Goal: Transaction & Acquisition: Book appointment/travel/reservation

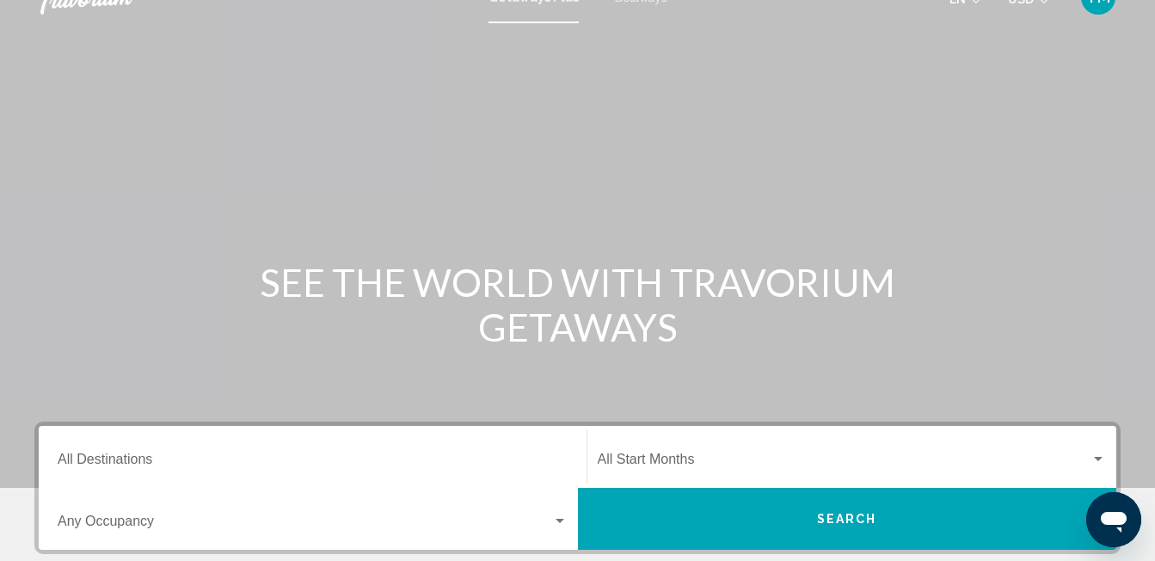
scroll to position [20, 0]
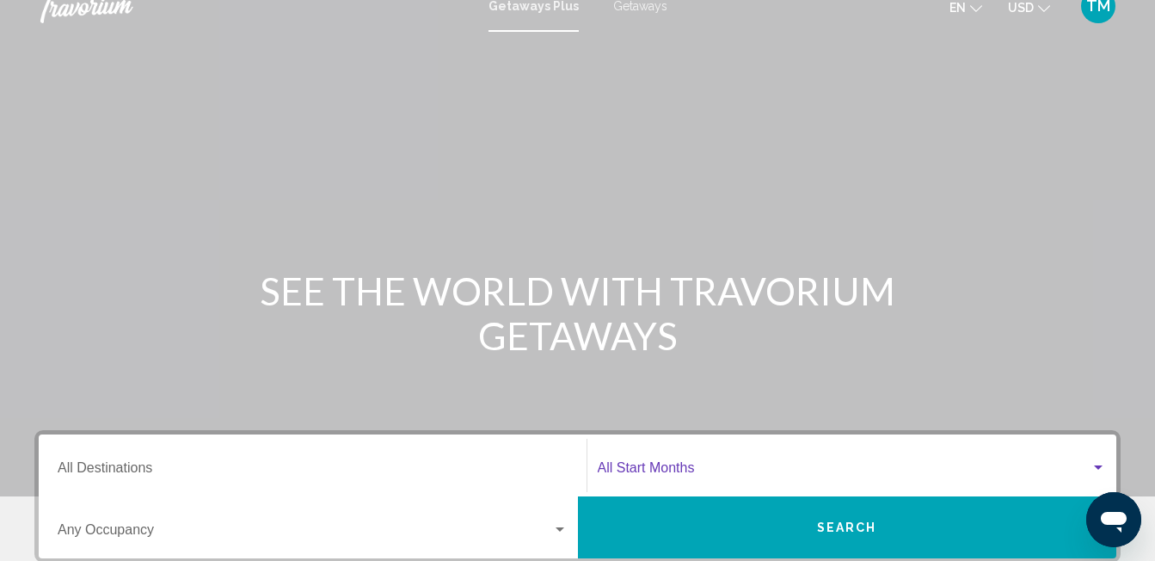
click at [640, 470] on span "Search widget" at bounding box center [845, 470] width 494 height 15
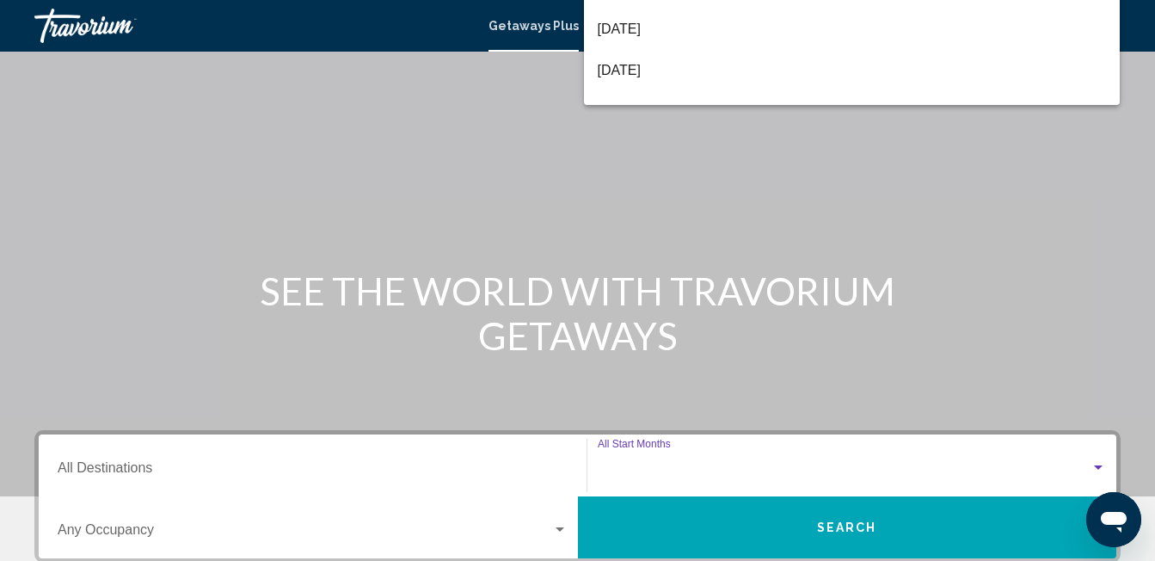
scroll to position [394, 0]
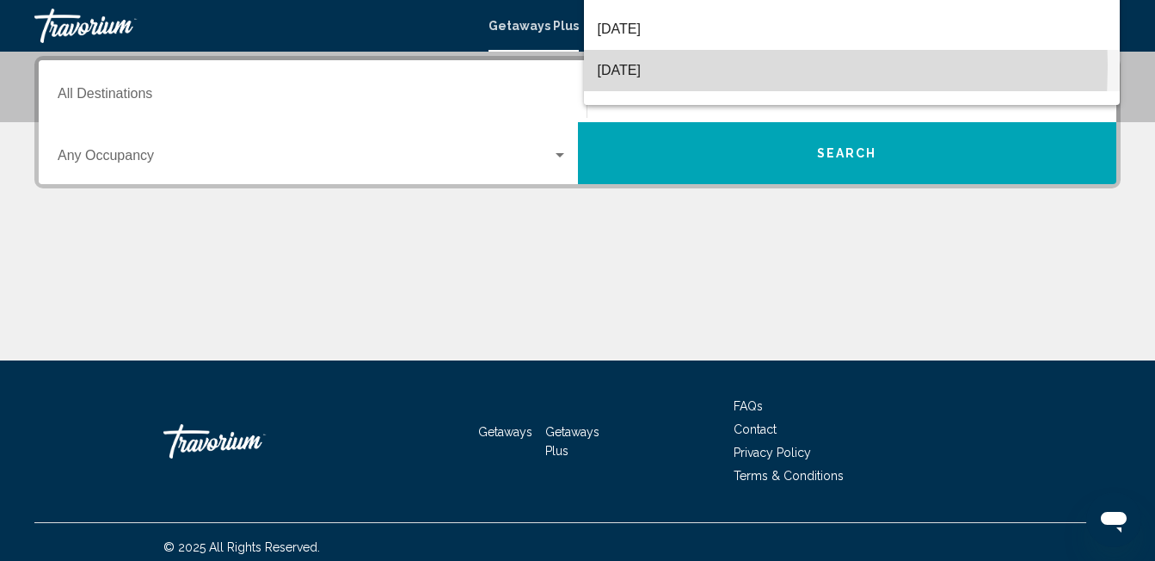
click at [615, 65] on span "[DATE]" at bounding box center [852, 70] width 509 height 41
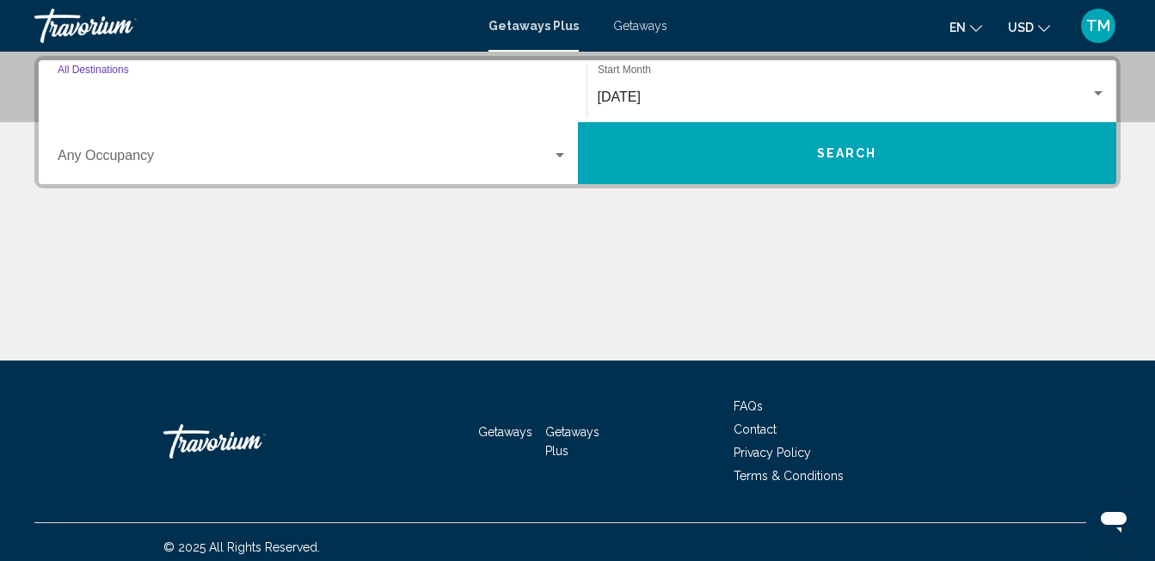
click at [116, 96] on input "Destination All Destinations" at bounding box center [313, 96] width 510 height 15
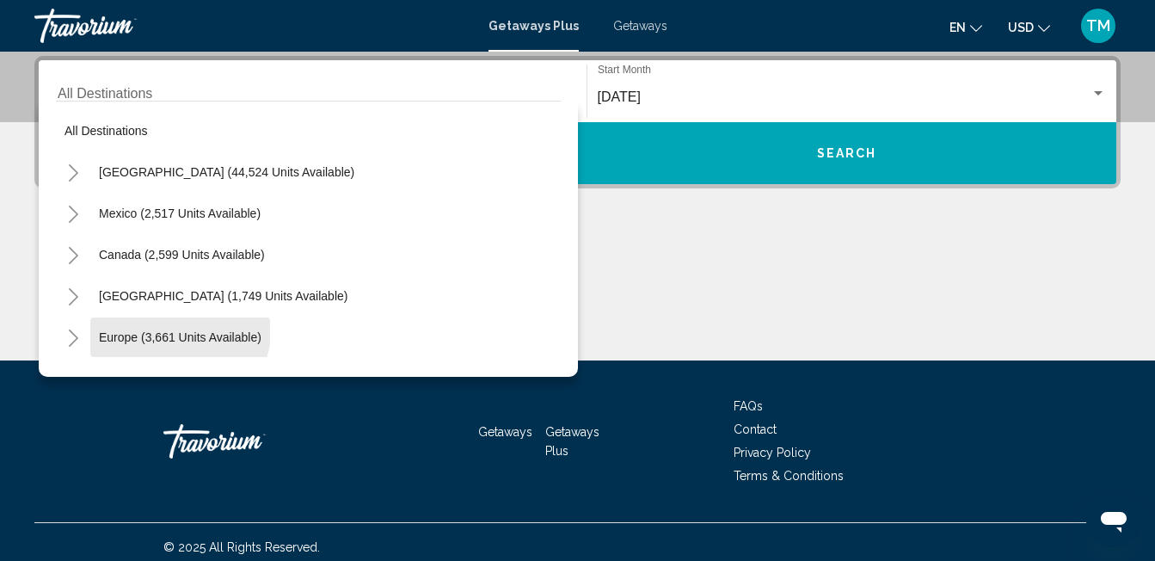
click at [166, 325] on button "Europe (3,661 units available)" at bounding box center [180, 337] width 180 height 40
type input "**********"
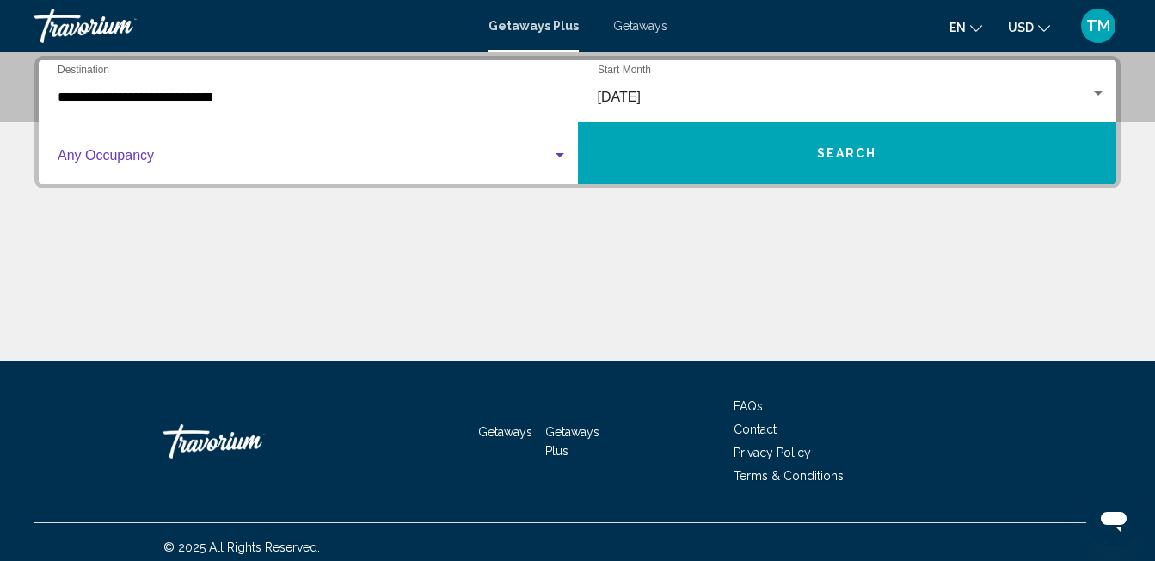
click at [545, 153] on span "Search widget" at bounding box center [305, 158] width 494 height 15
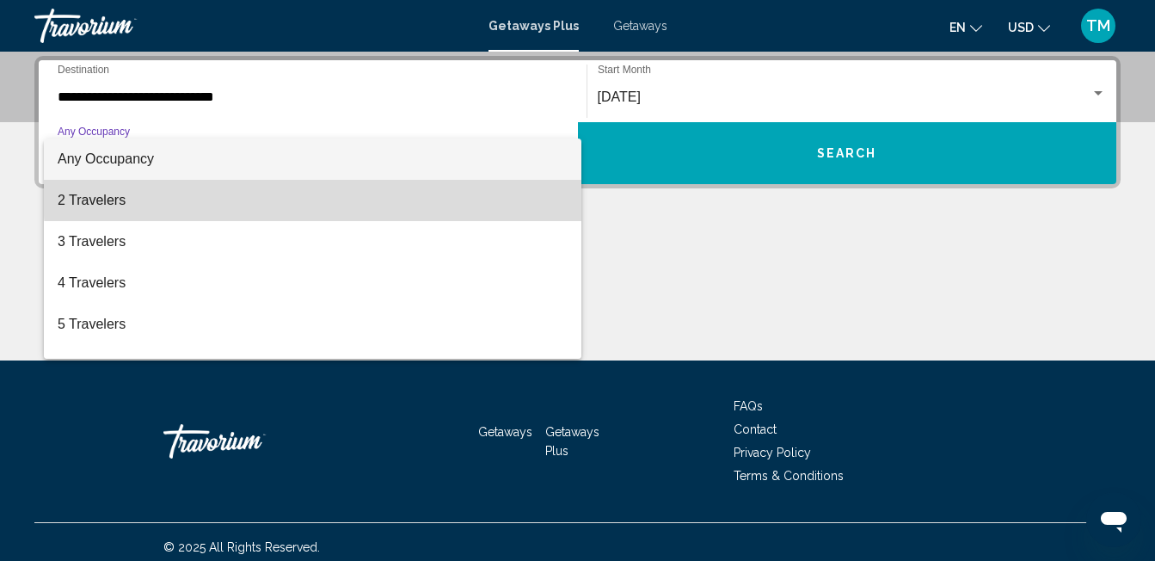
click at [529, 188] on span "2 Travelers" at bounding box center [313, 200] width 510 height 41
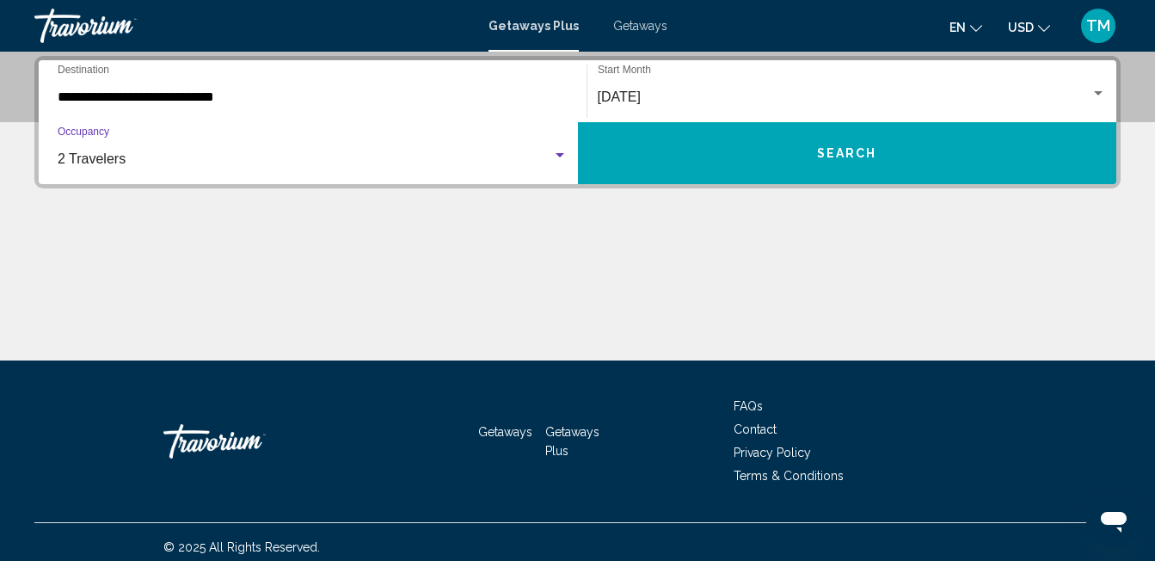
click at [553, 163] on div "2 Travelers" at bounding box center [313, 158] width 510 height 15
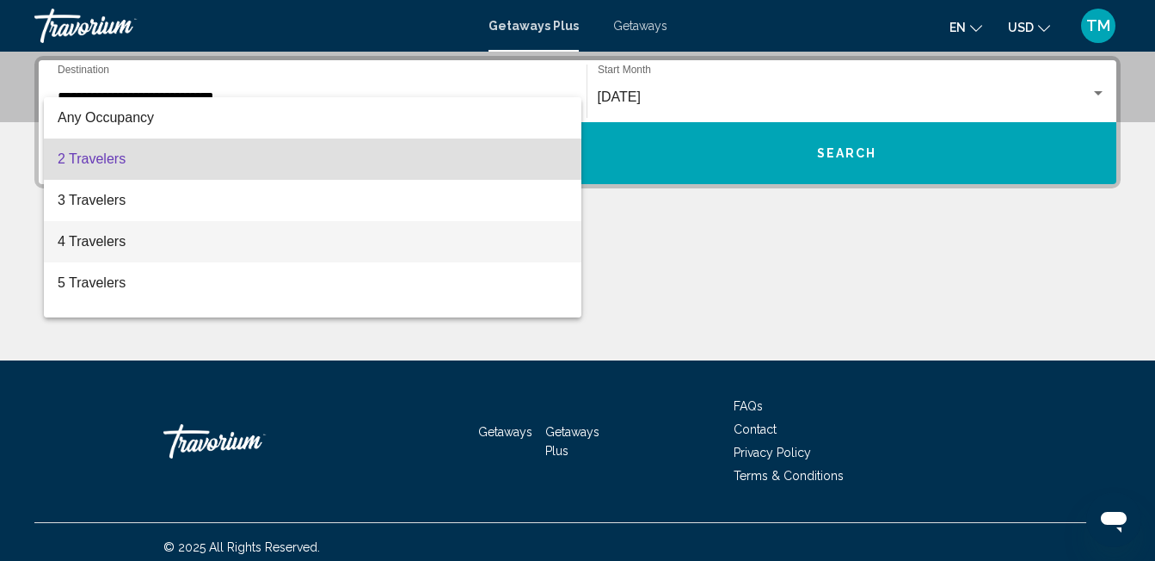
click at [147, 242] on span "4 Travelers" at bounding box center [313, 241] width 510 height 41
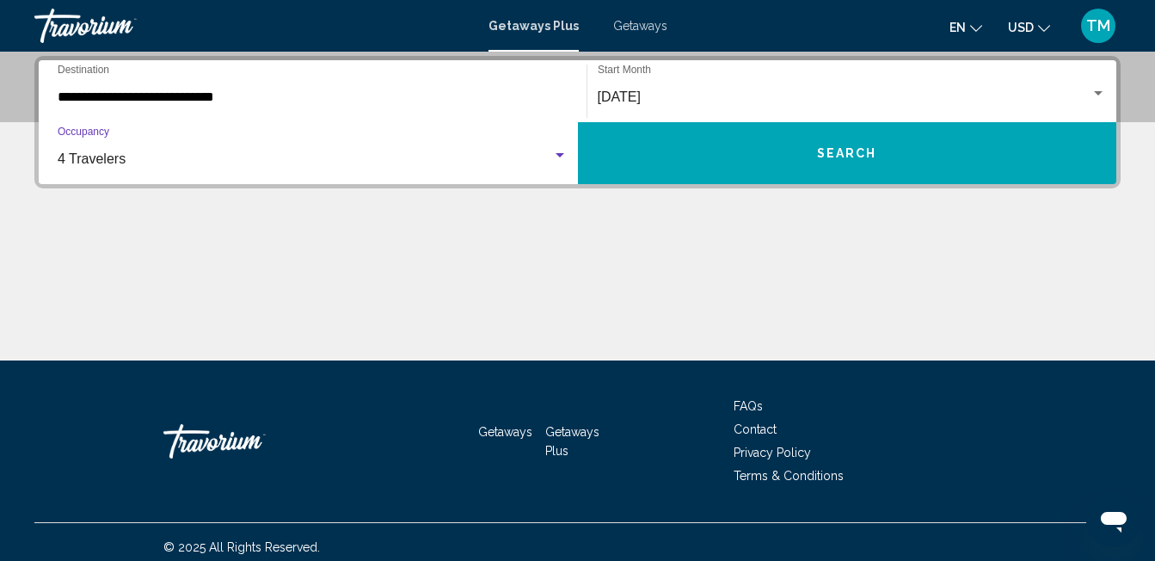
click at [722, 150] on button "Search" at bounding box center [847, 153] width 539 height 62
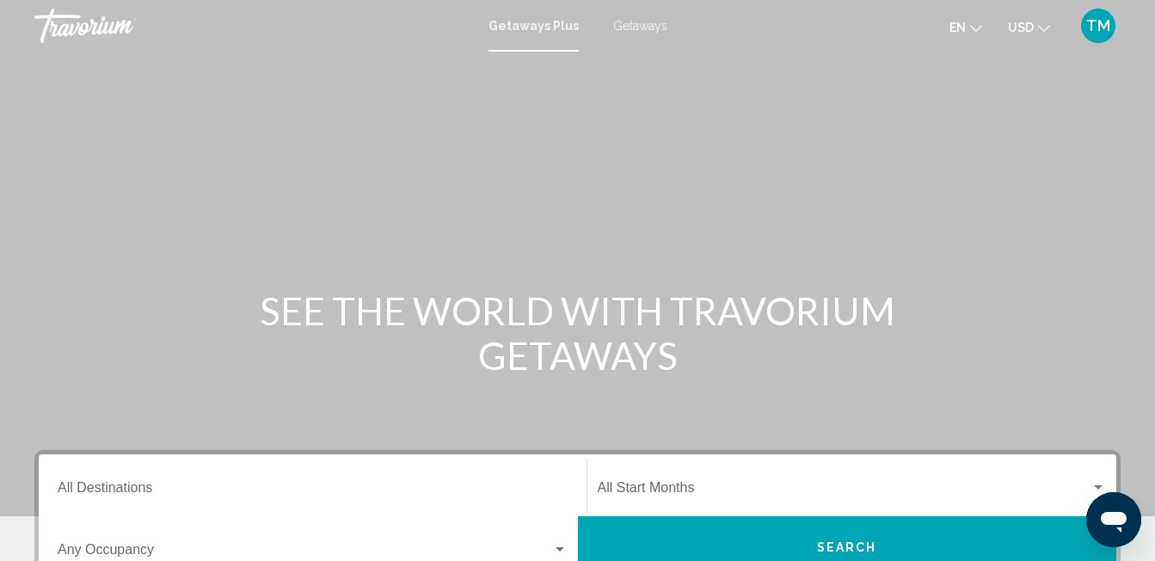
click at [132, 406] on div "Main content" at bounding box center [577, 258] width 1155 height 516
click at [113, 414] on div "Main content" at bounding box center [577, 258] width 1155 height 516
click at [114, 412] on div "Main content" at bounding box center [577, 258] width 1155 height 516
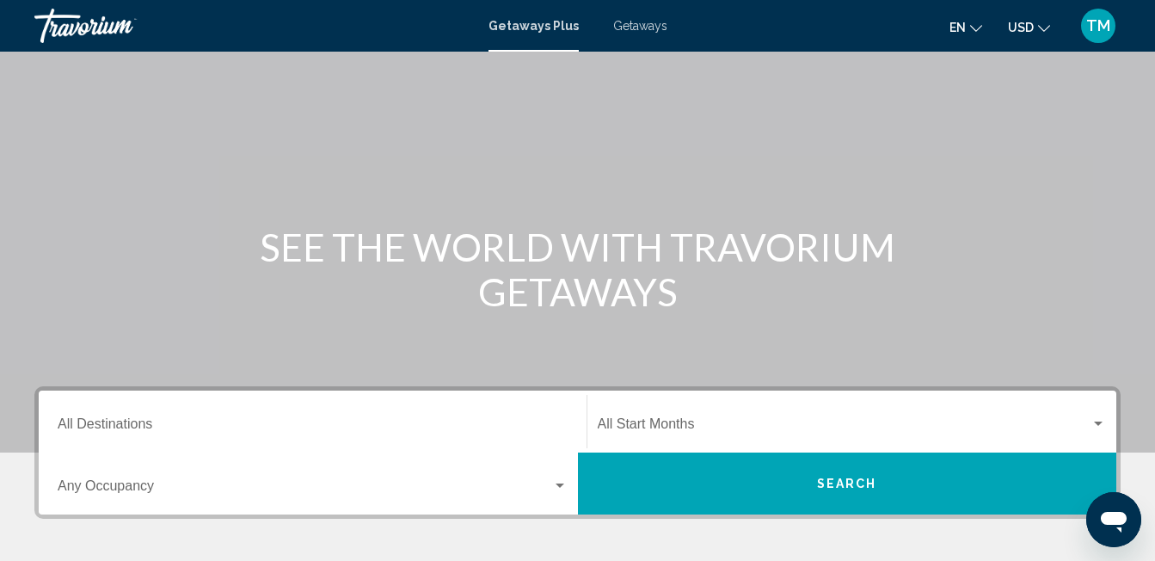
scroll to position [74, 0]
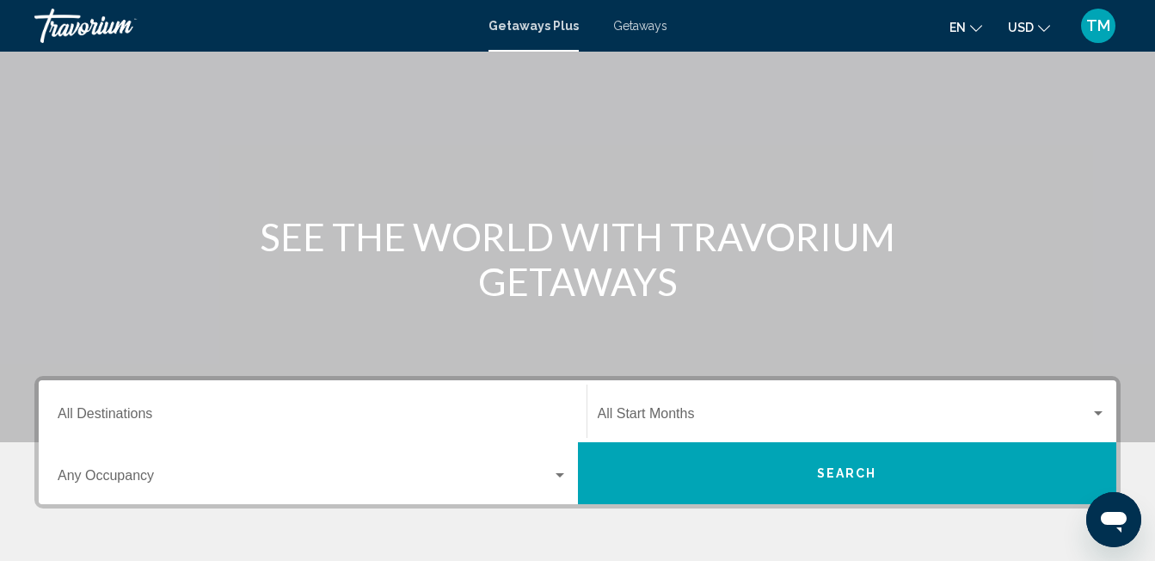
click at [109, 416] on input "Destination All Destinations" at bounding box center [313, 416] width 510 height 15
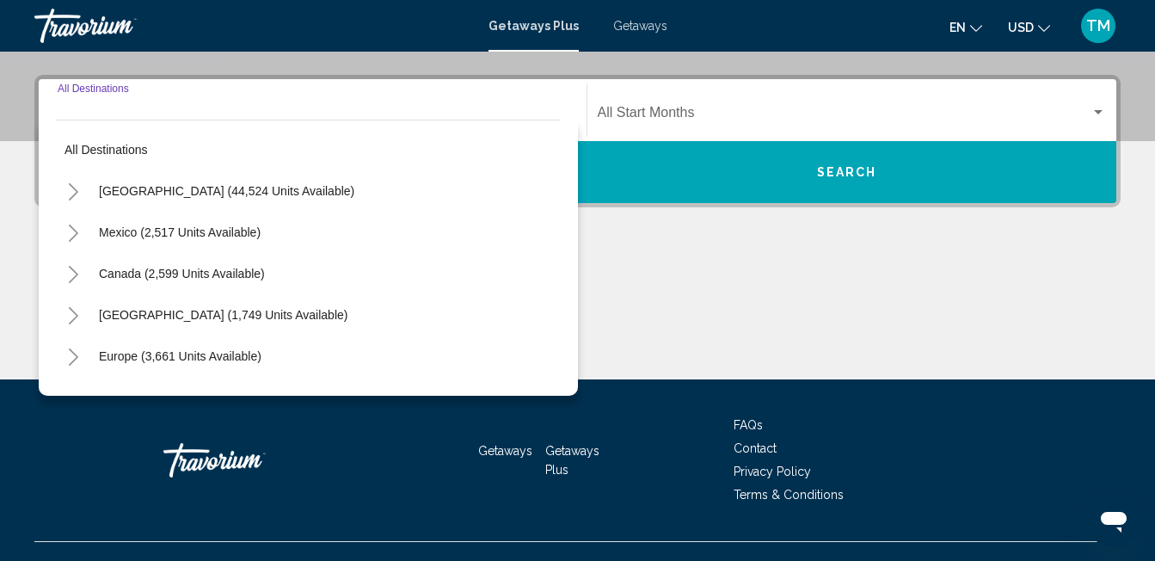
scroll to position [394, 0]
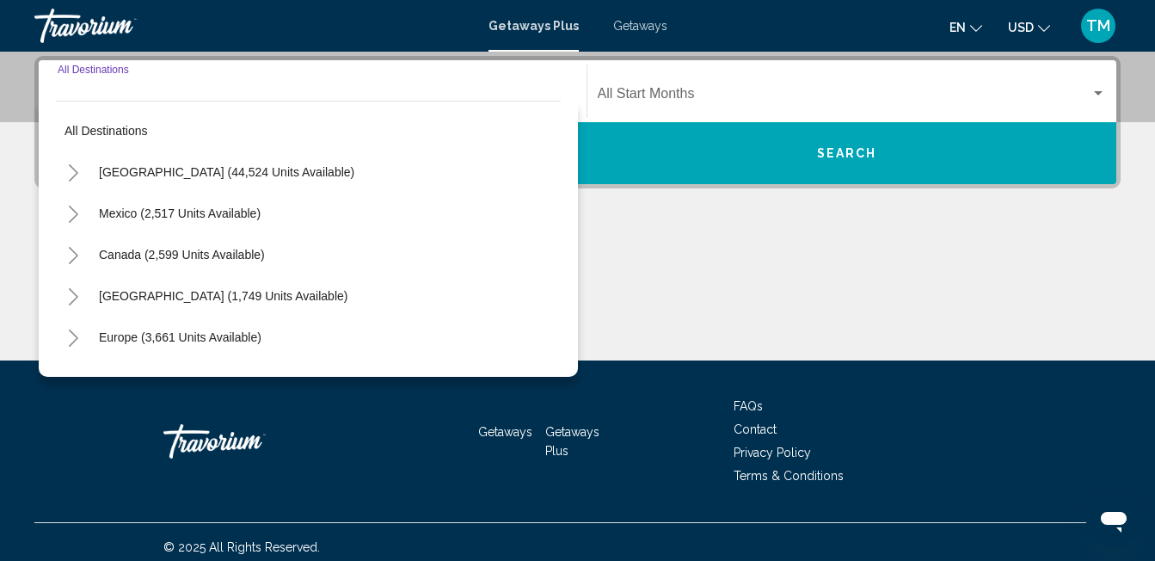
click at [802, 150] on button "Search" at bounding box center [847, 153] width 539 height 62
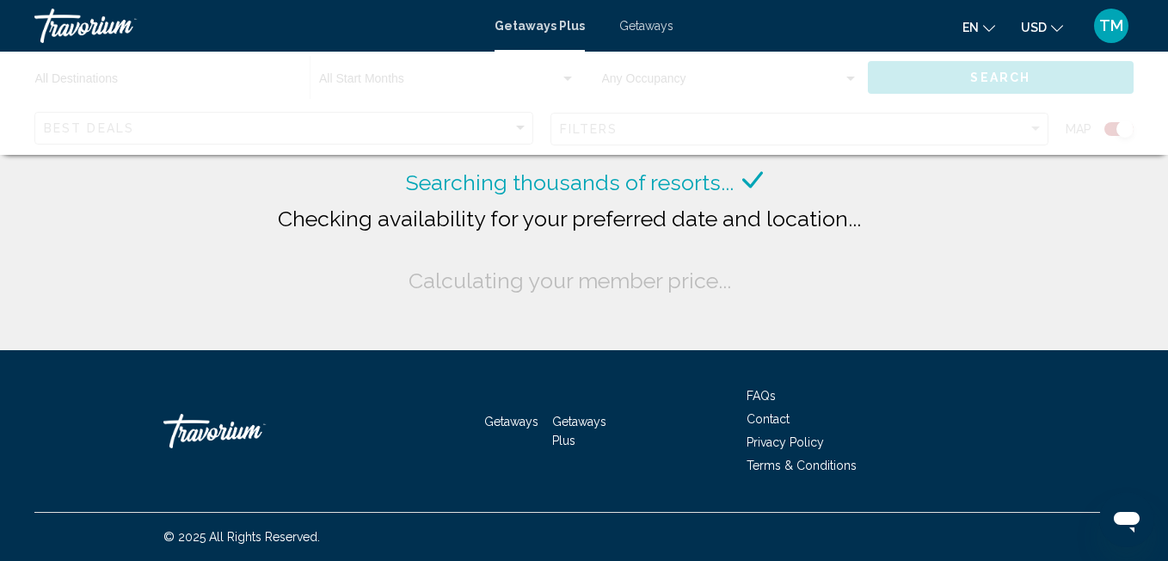
click at [61, 424] on div "Getaways Getaways Plus FAQs Contact Privacy Policy Terms & Conditions" at bounding box center [583, 431] width 1099 height 162
click at [62, 415] on div "Getaways Getaways Plus FAQs Contact Privacy Policy Terms & Conditions" at bounding box center [583, 431] width 1099 height 162
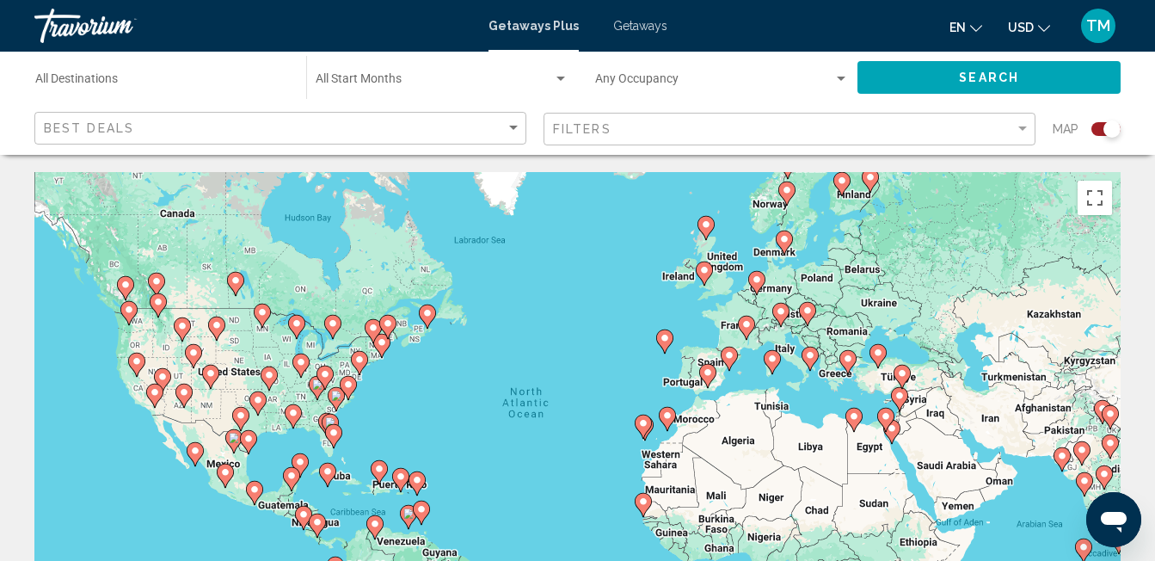
click at [832, 367] on div "To activate drag with keyboard, press Alt + Enter. Once in keyboard drag state,…" at bounding box center [577, 430] width 1086 height 516
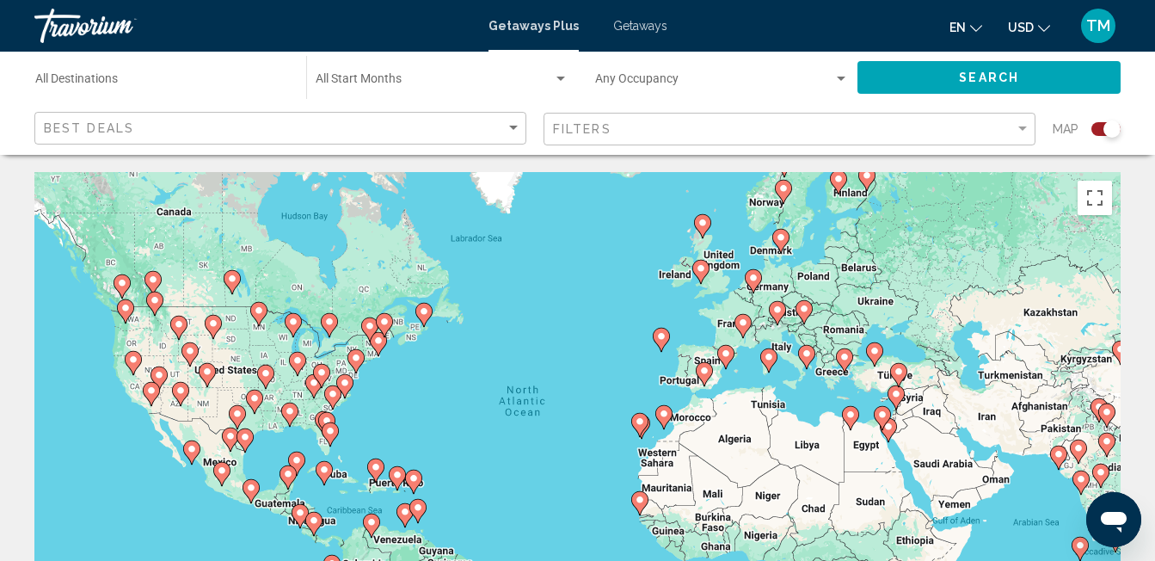
click at [842, 369] on gmp-advanced-marker "Main content" at bounding box center [844, 360] width 17 height 26
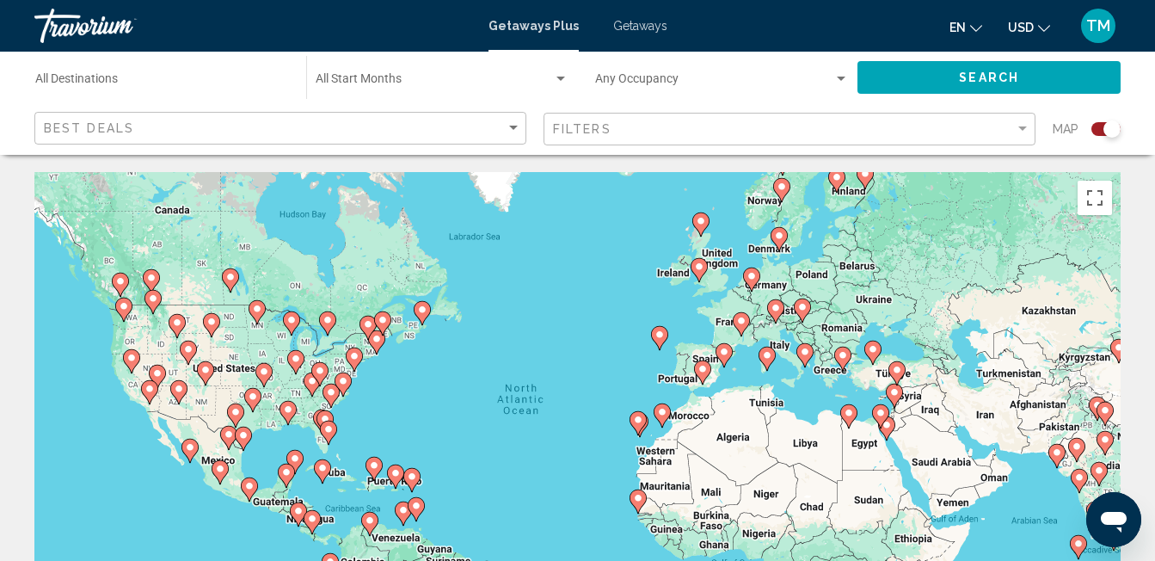
click at [834, 358] on gmp-advanced-marker "Main content" at bounding box center [842, 359] width 17 height 26
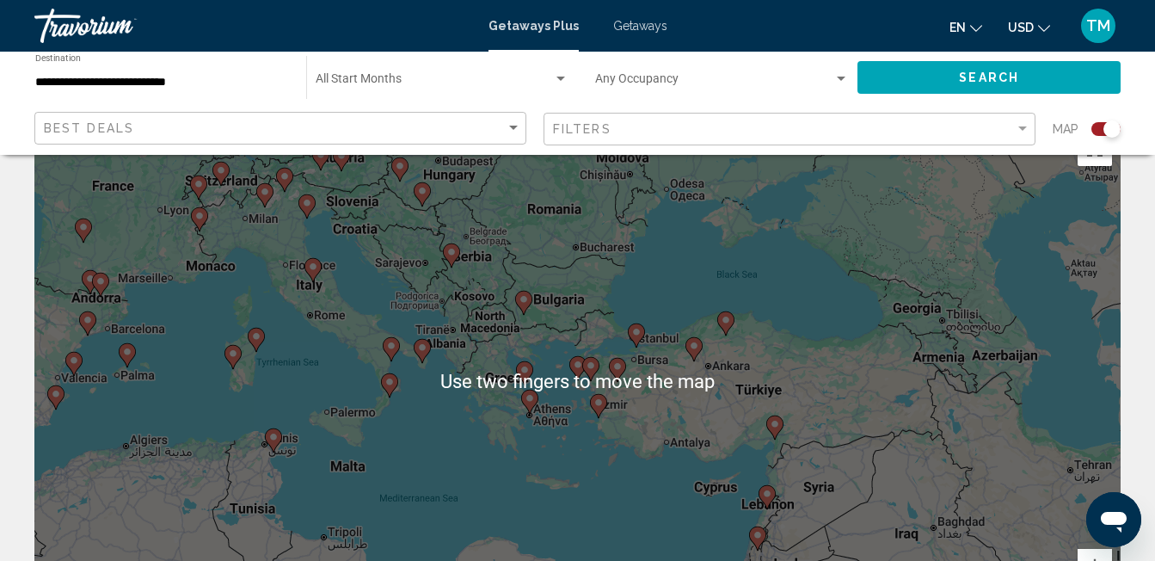
scroll to position [56, 0]
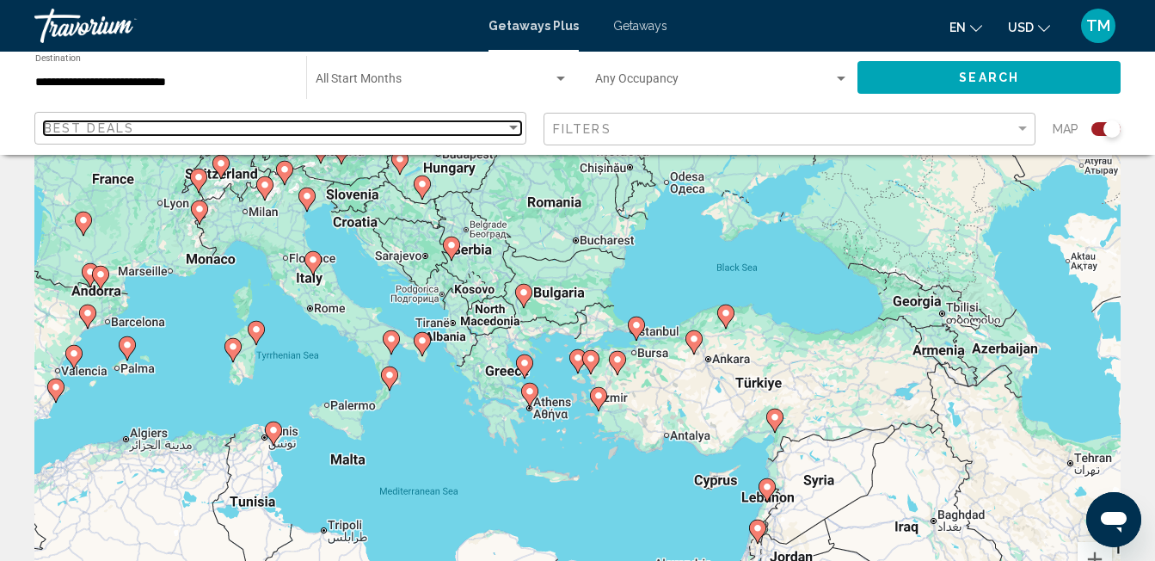
click at [149, 128] on div "Best Deals" at bounding box center [275, 128] width 462 height 14
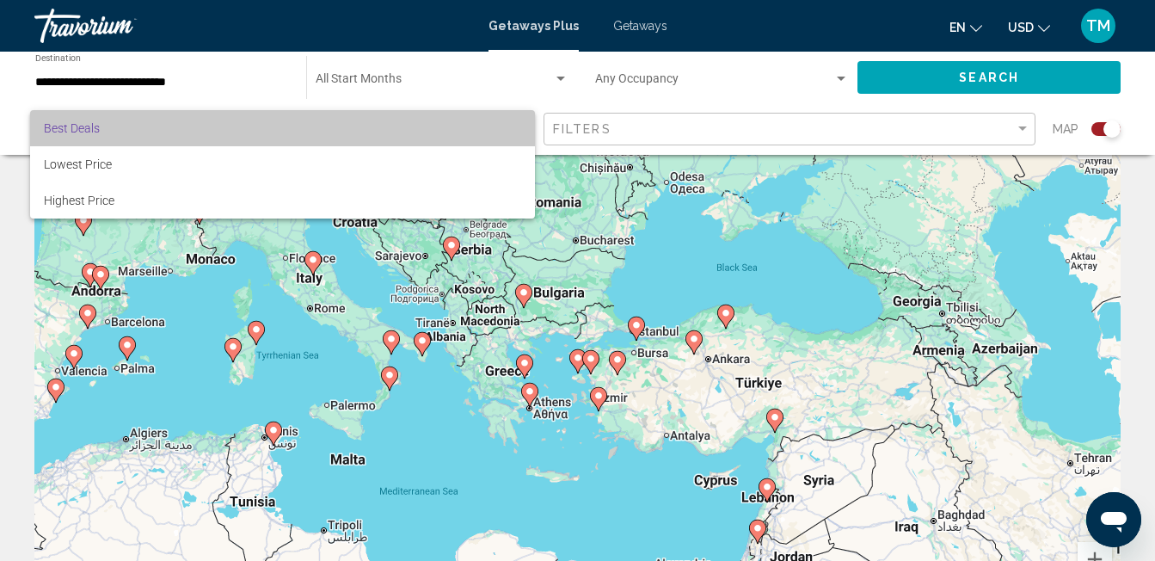
click at [97, 119] on span "Best Deals" at bounding box center [282, 128] width 477 height 36
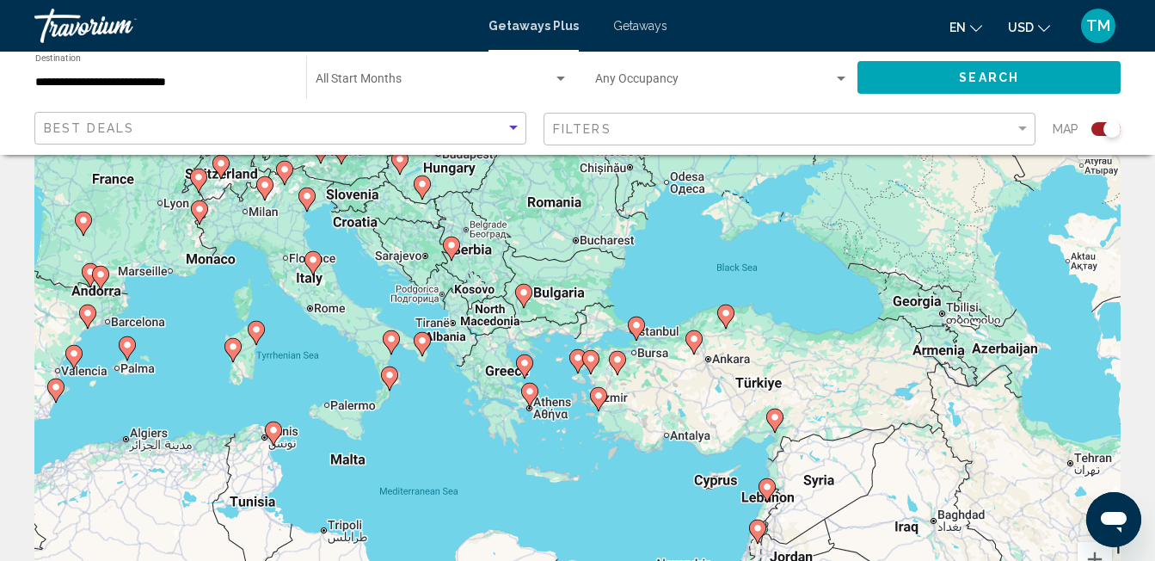
click at [367, 72] on div "Start Month All Start Months" at bounding box center [442, 77] width 253 height 47
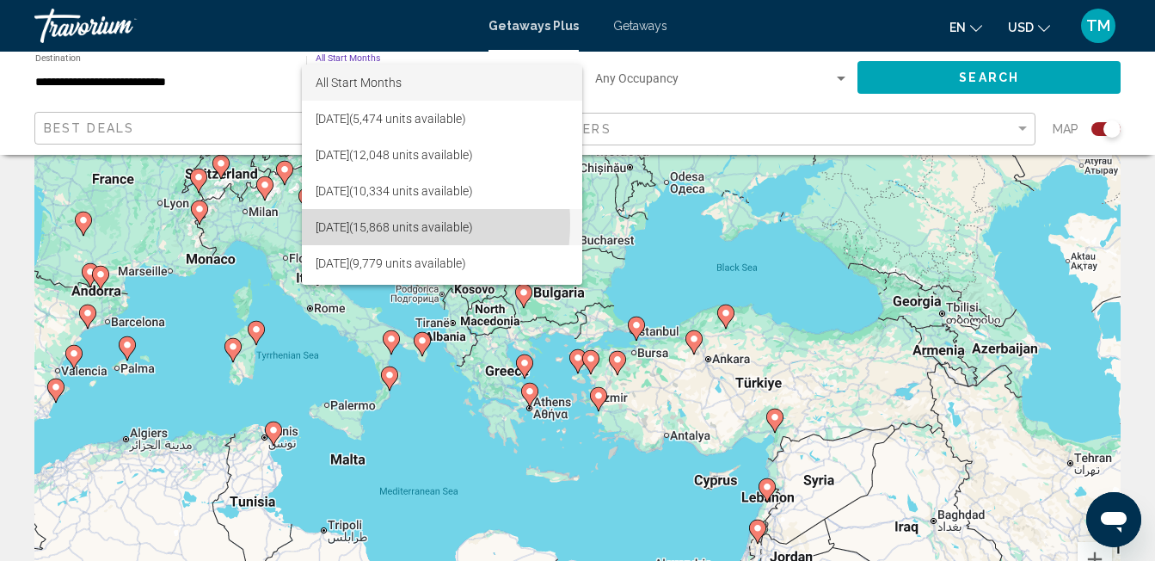
click at [371, 219] on span "[DATE] (15,868 units available)" at bounding box center [442, 227] width 253 height 36
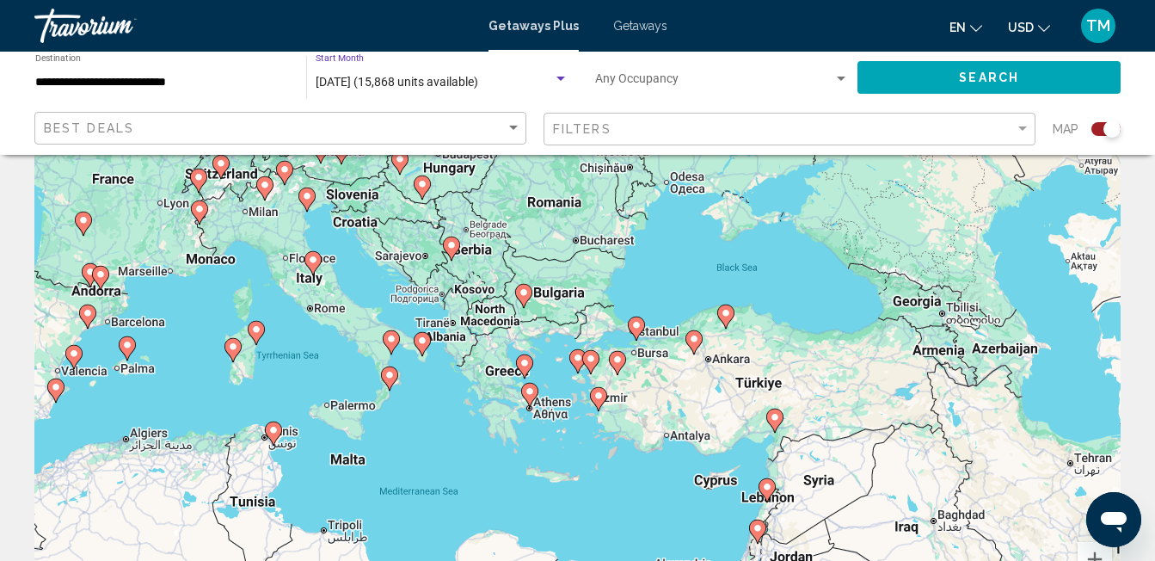
click at [402, 79] on span "[DATE] (15,868 units available)" at bounding box center [397, 82] width 163 height 14
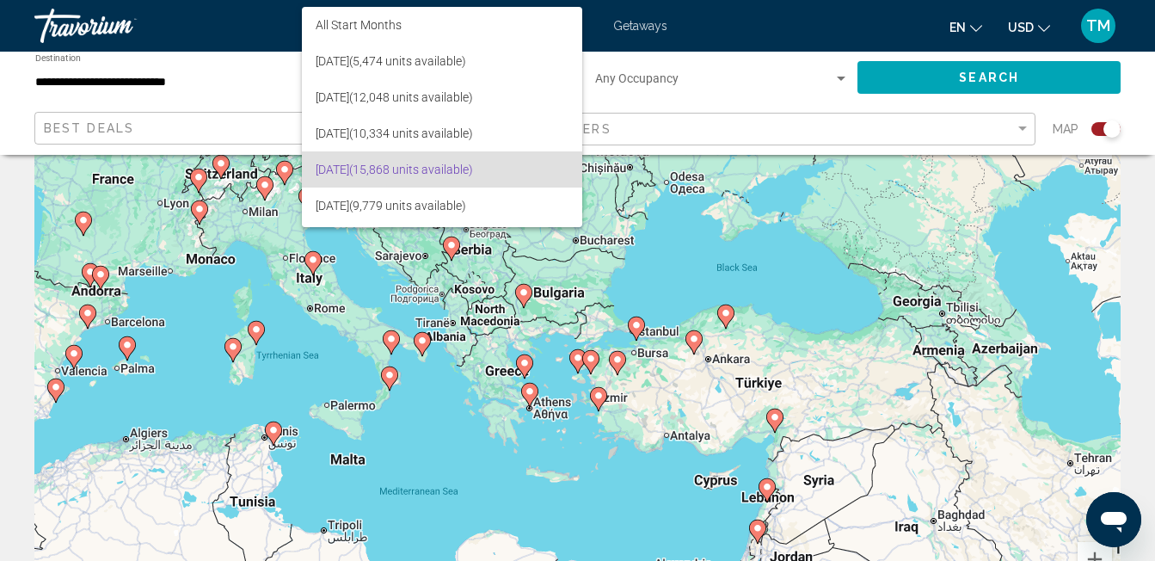
scroll to position [87, 0]
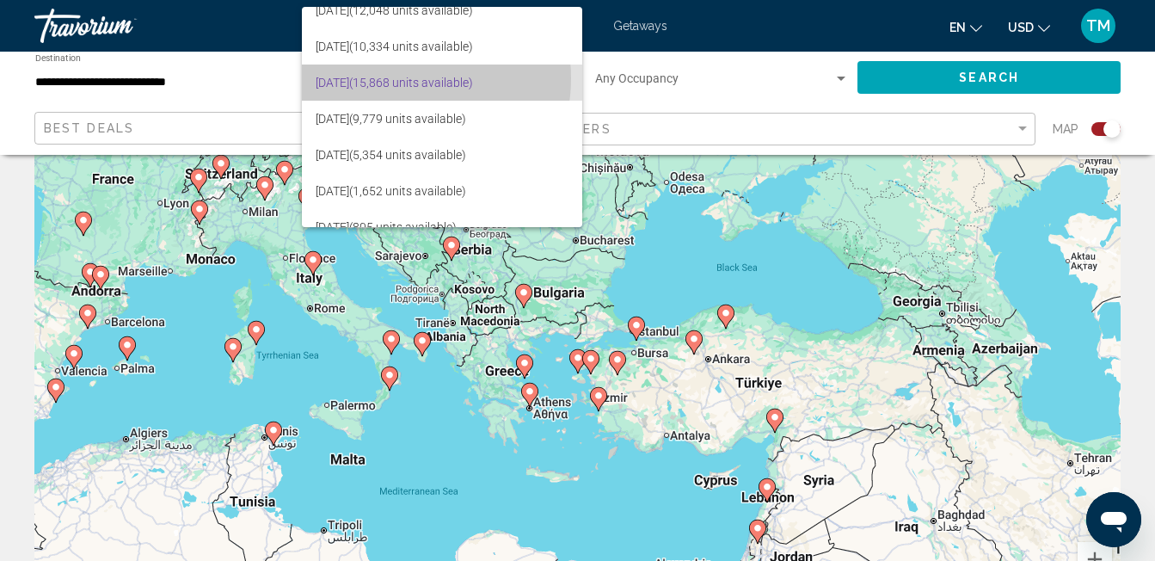
click at [400, 77] on span "[DATE] (15,868 units available)" at bounding box center [442, 82] width 253 height 36
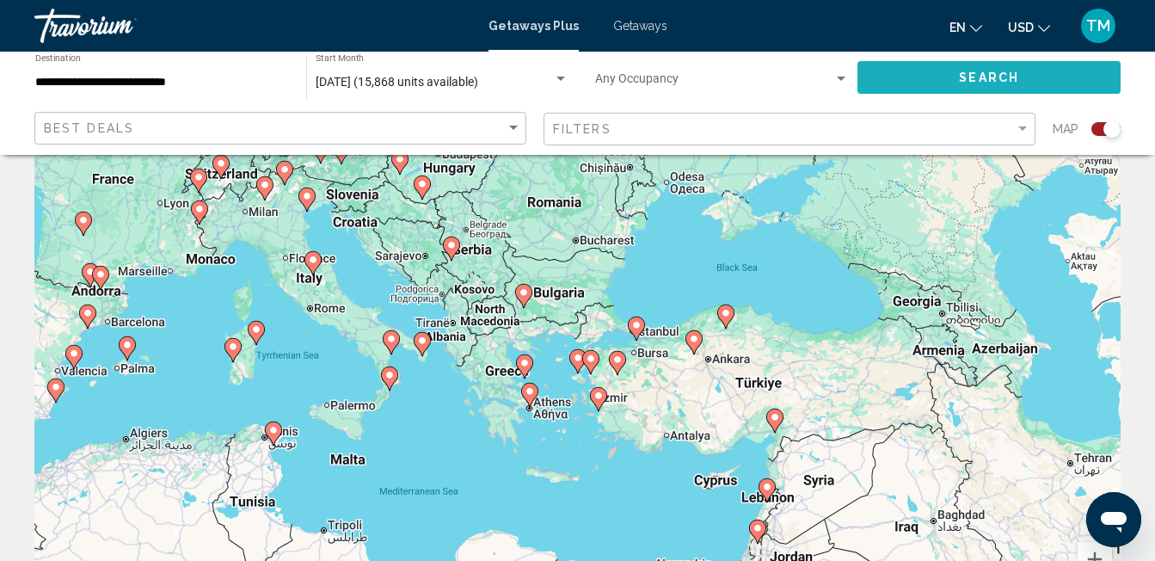
click at [954, 63] on button "Search" at bounding box center [988, 77] width 263 height 32
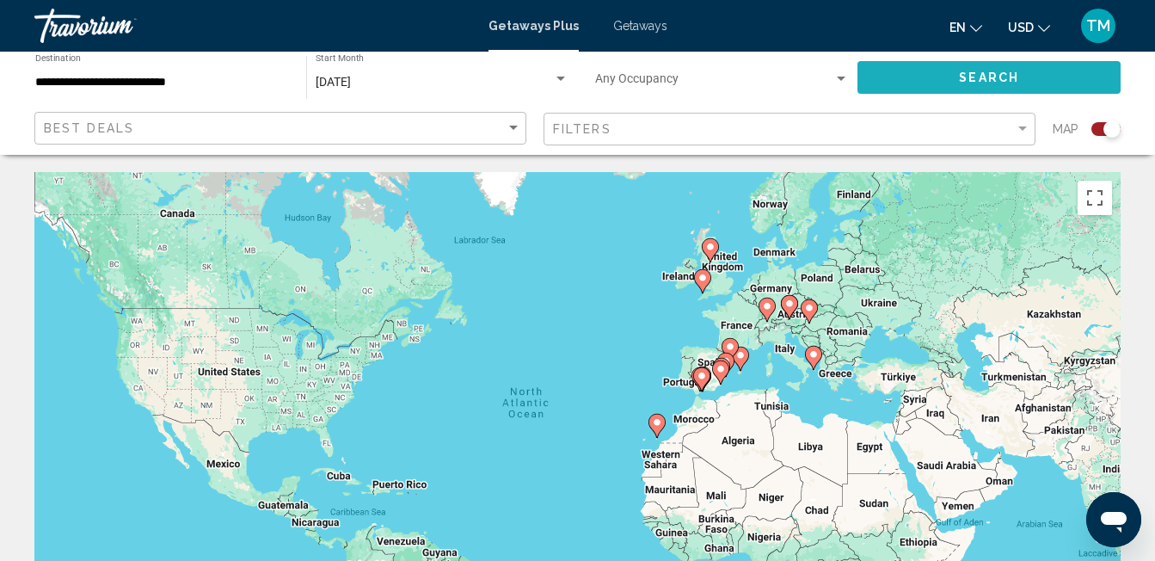
click at [956, 77] on button "Search" at bounding box center [988, 77] width 263 height 32
click at [816, 354] on image "Main content" at bounding box center [813, 354] width 10 height 10
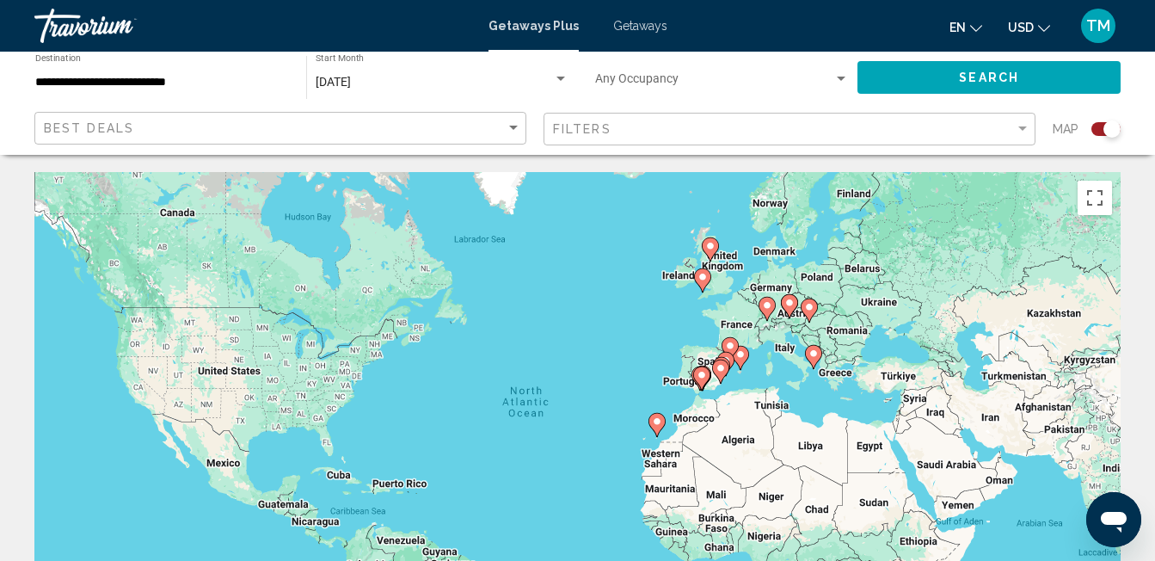
click at [812, 353] on image "Main content" at bounding box center [813, 353] width 10 height 10
type input "**********"
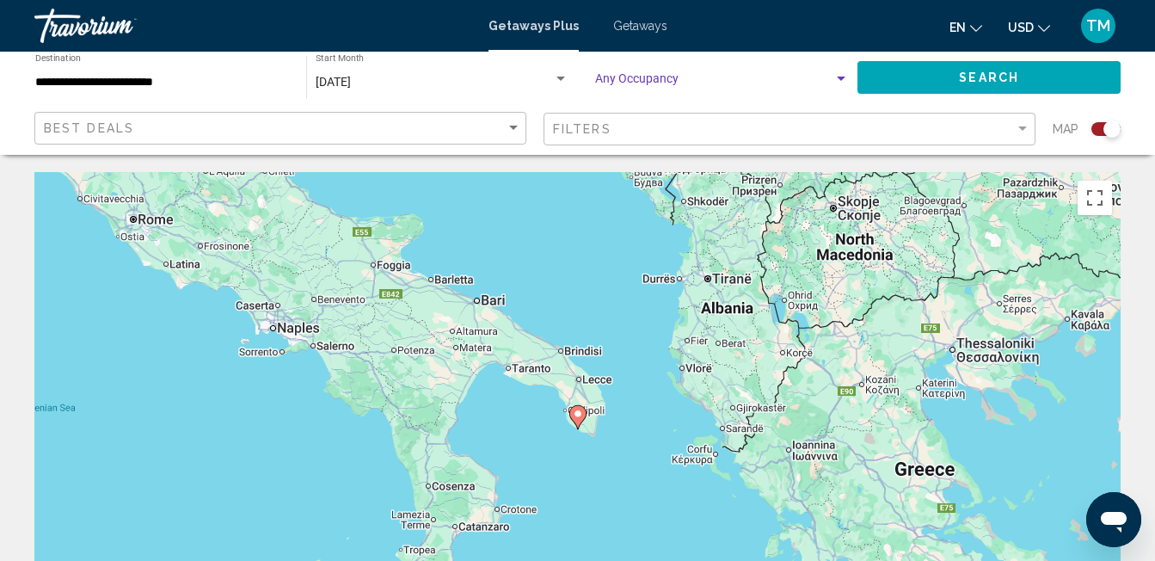
click at [837, 74] on div "Search widget" at bounding box center [840, 79] width 15 height 14
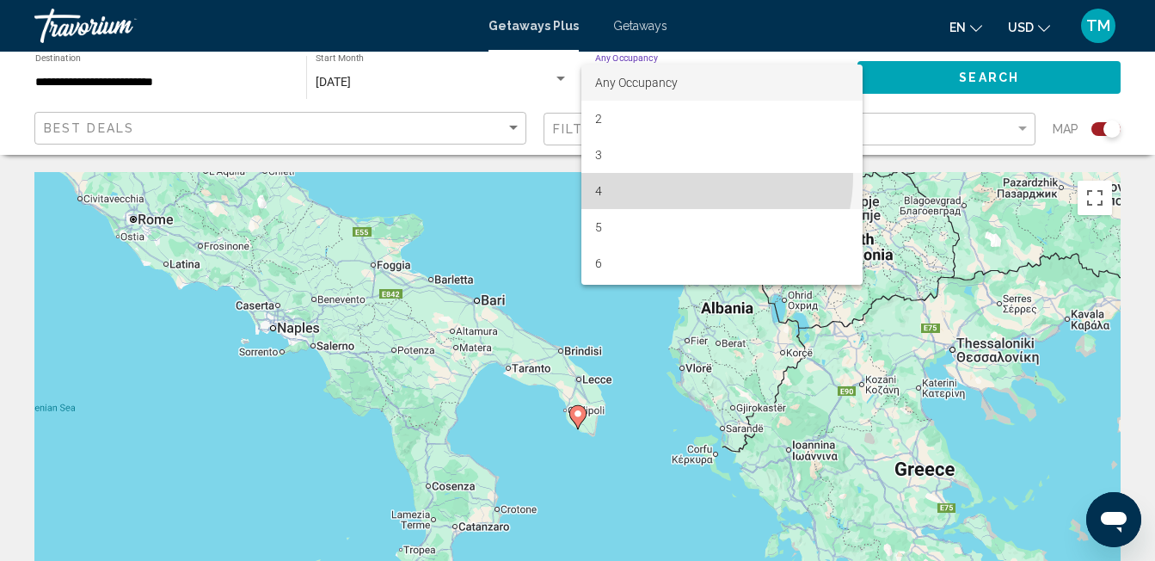
click at [683, 175] on span "4" at bounding box center [722, 191] width 254 height 36
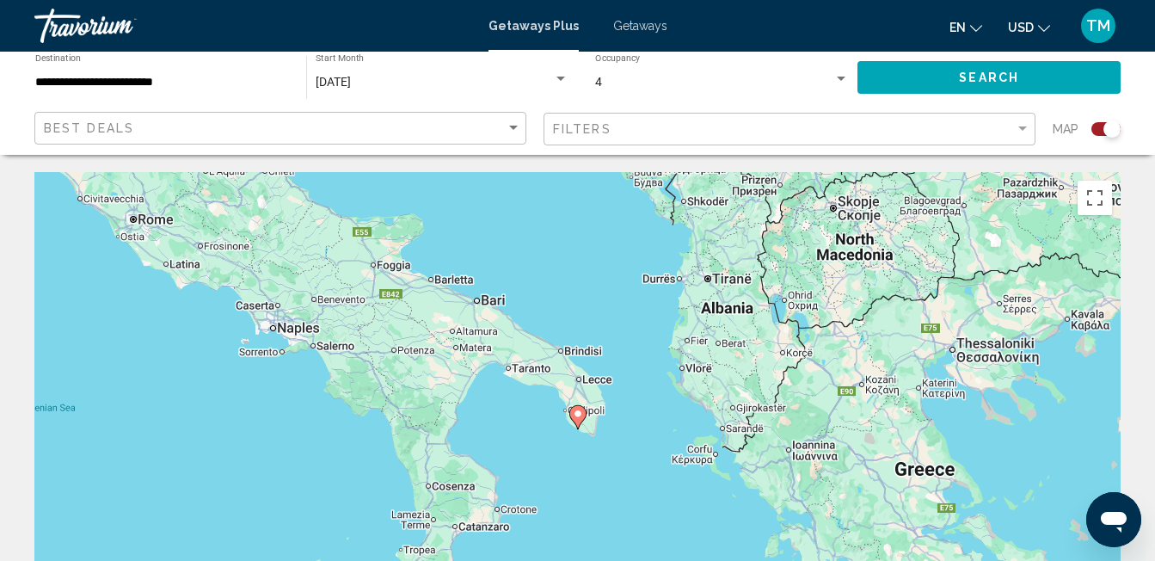
click at [683, 175] on div "To activate drag with keyboard, press Alt + Enter. Once in keyboard drag state,…" at bounding box center [577, 430] width 1086 height 516
click at [1071, 69] on button "Search" at bounding box center [988, 77] width 263 height 32
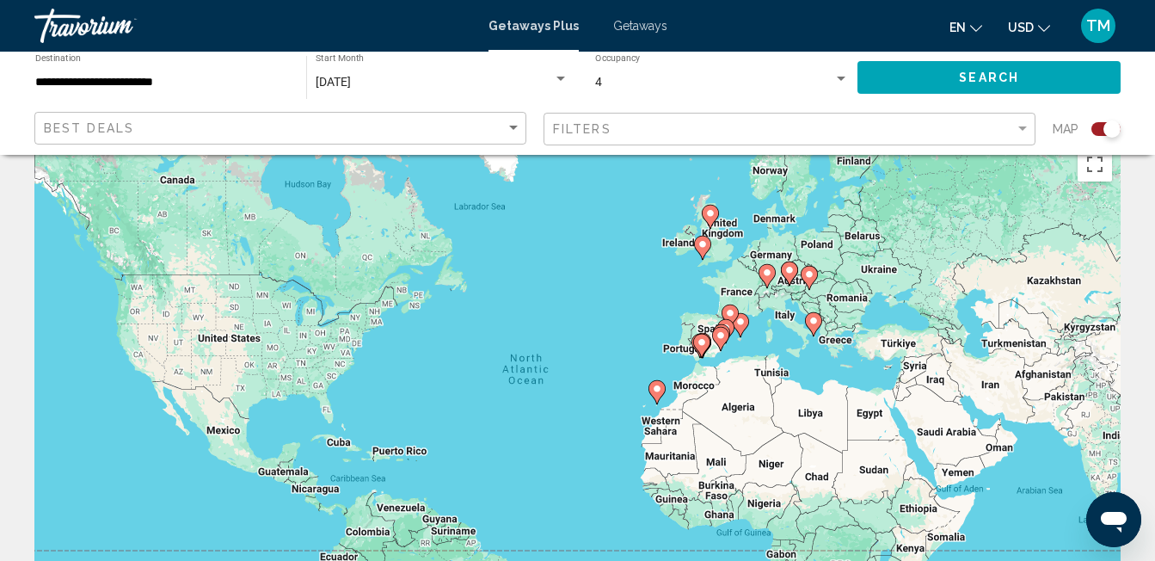
scroll to position [34, 0]
click at [813, 325] on icon "Main content" at bounding box center [812, 323] width 15 height 22
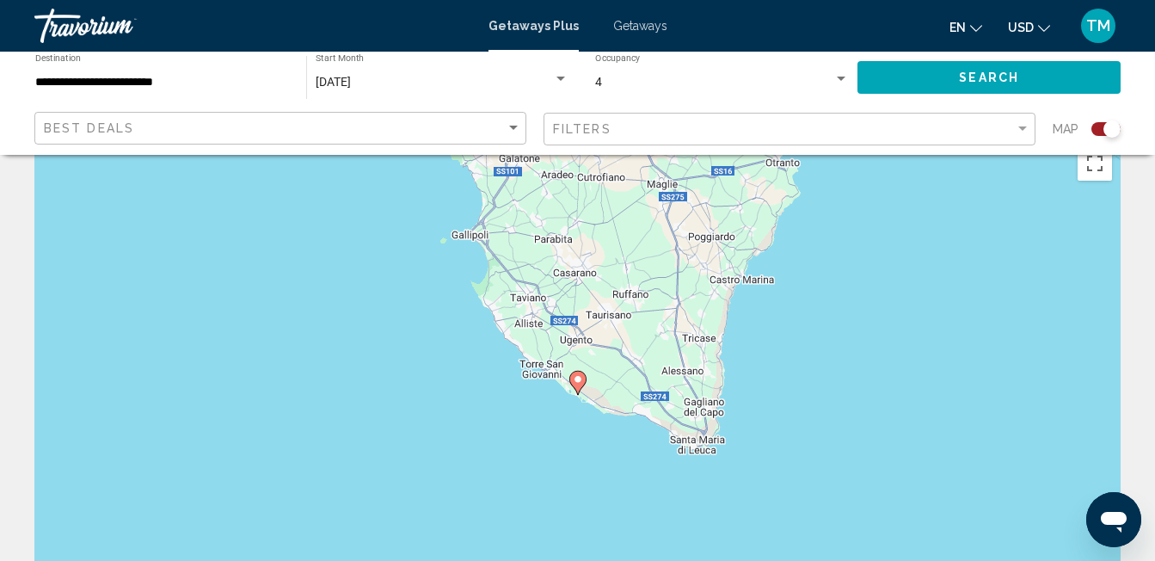
click at [574, 384] on icon "Main content" at bounding box center [576, 382] width 15 height 22
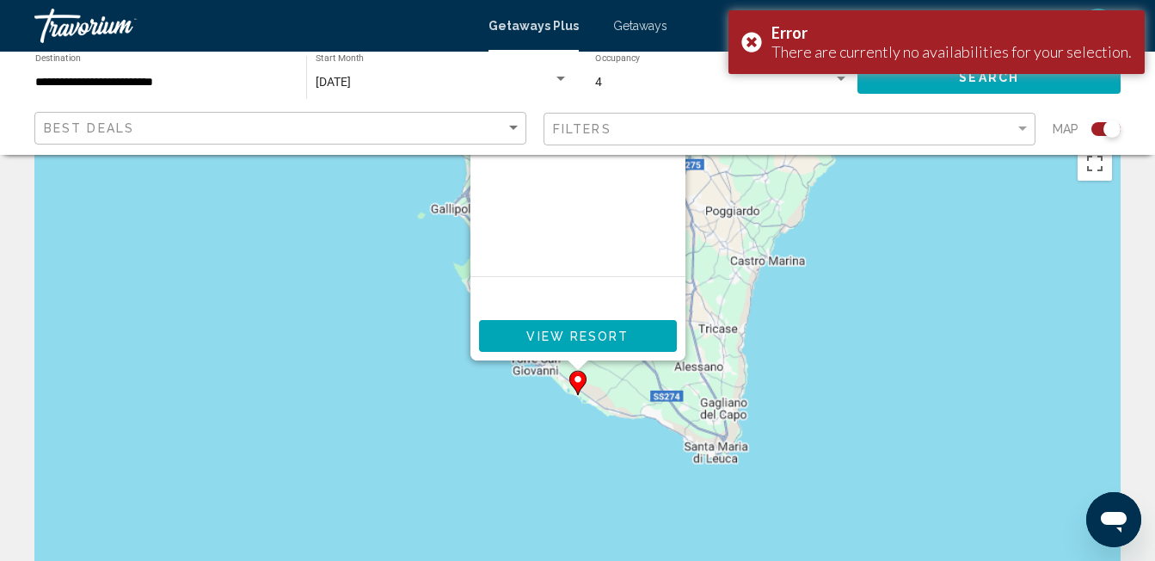
scroll to position [0, 0]
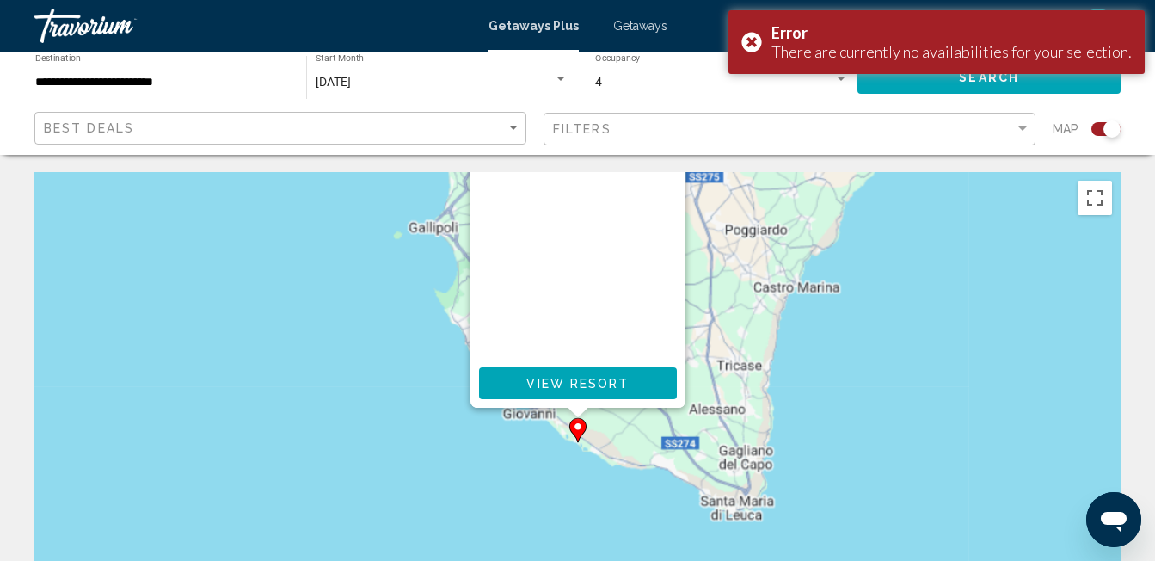
click at [572, 377] on span "View Resort" at bounding box center [577, 384] width 102 height 14
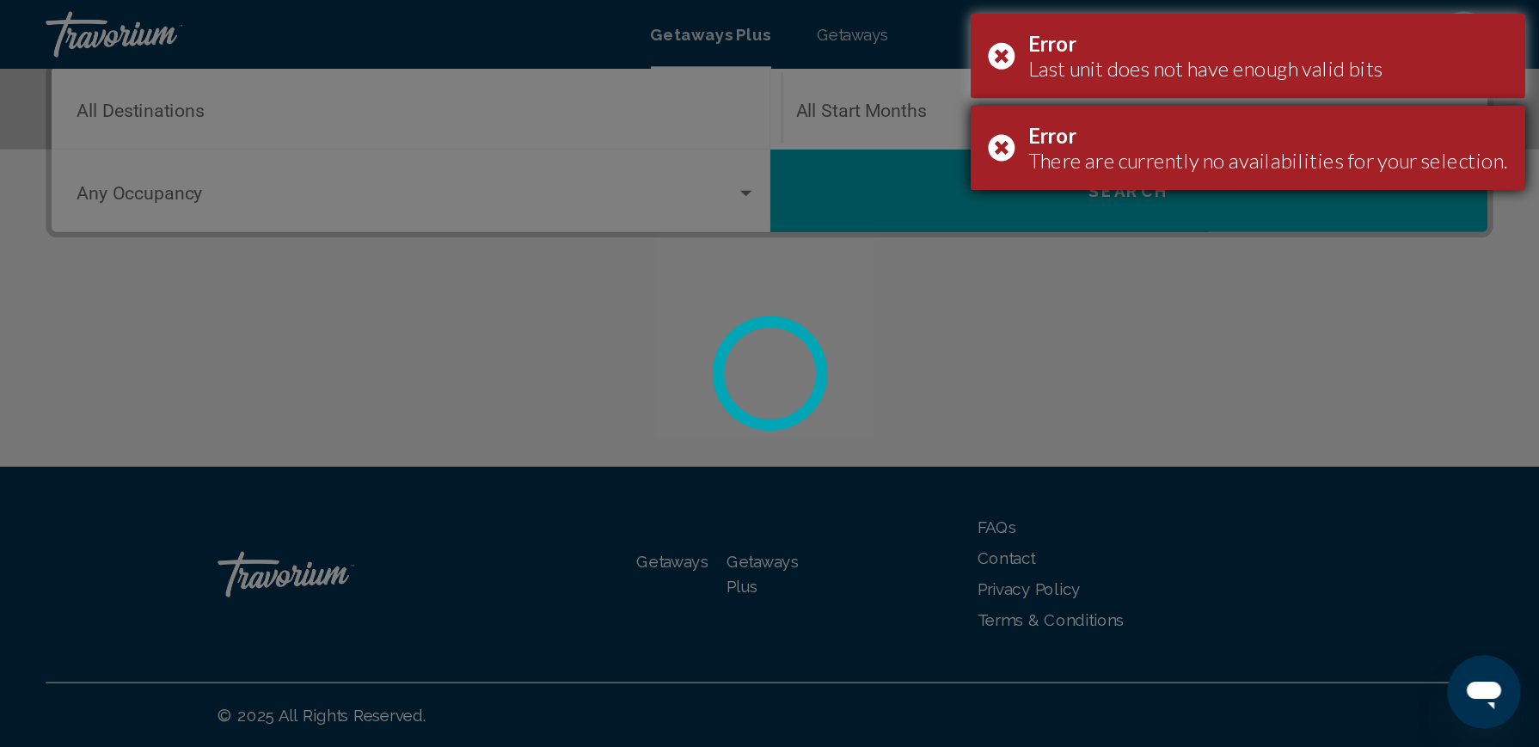
scroll to position [184, 0]
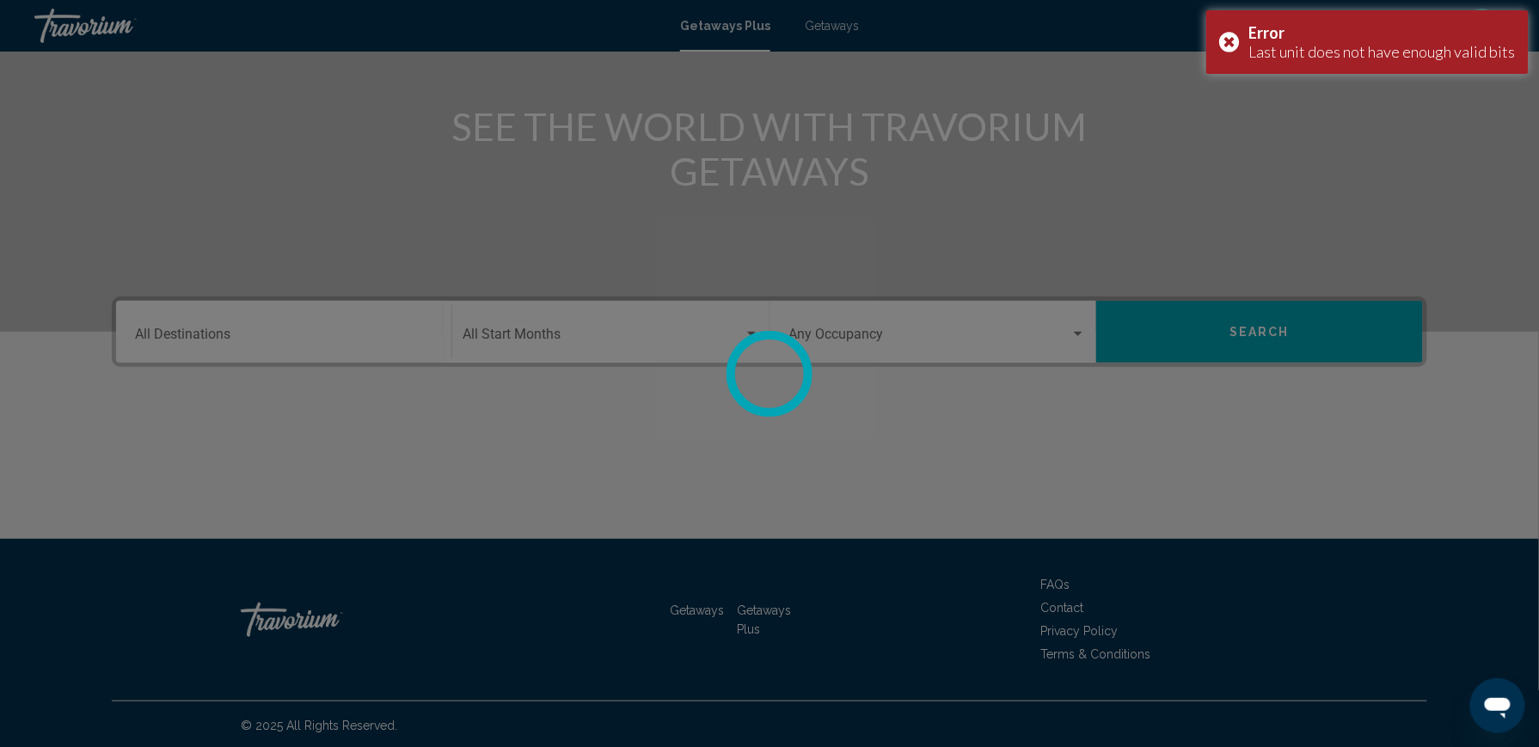
click at [242, 331] on div at bounding box center [769, 373] width 1539 height 747
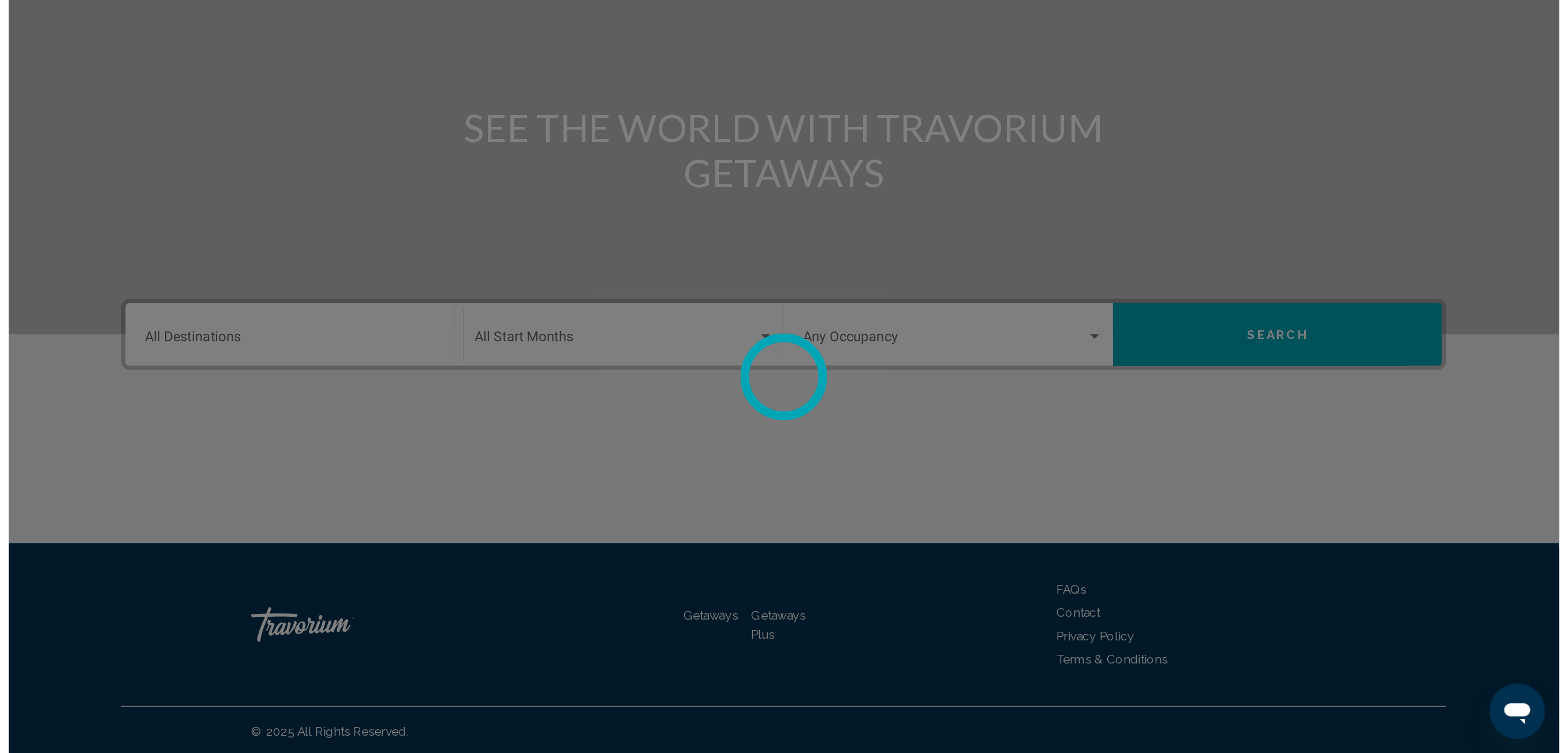
scroll to position [0, 0]
